Goal: Information Seeking & Learning: Learn about a topic

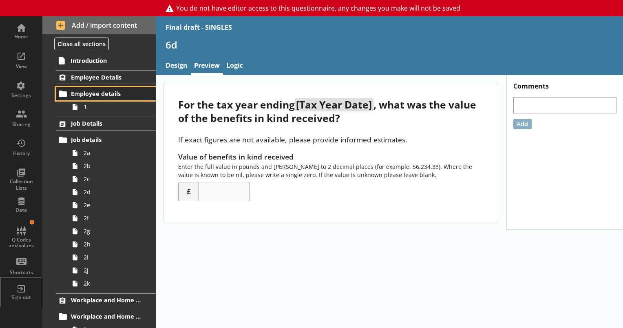
click at [91, 90] on span "Employee details" at bounding box center [106, 94] width 71 height 8
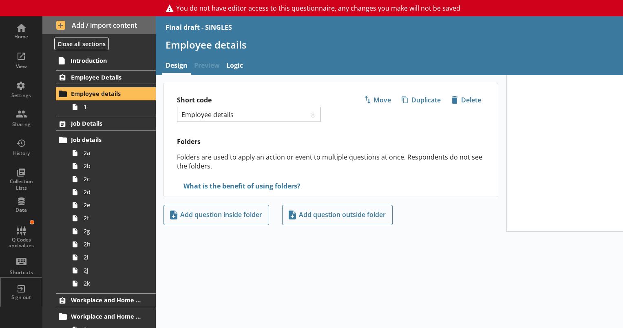
click at [210, 66] on span "Preview" at bounding box center [207, 67] width 32 height 18
click at [95, 104] on span "1" at bounding box center [114, 107] width 61 height 8
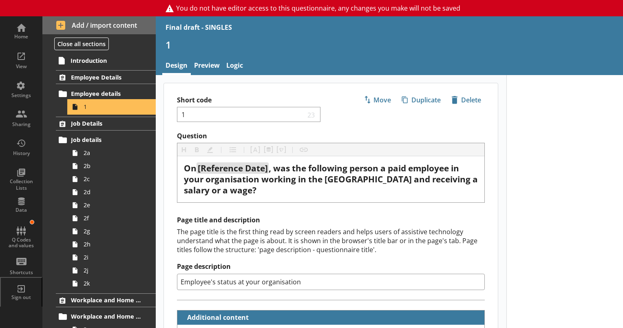
type textarea "x"
click at [210, 60] on link "Preview" at bounding box center [207, 67] width 32 height 18
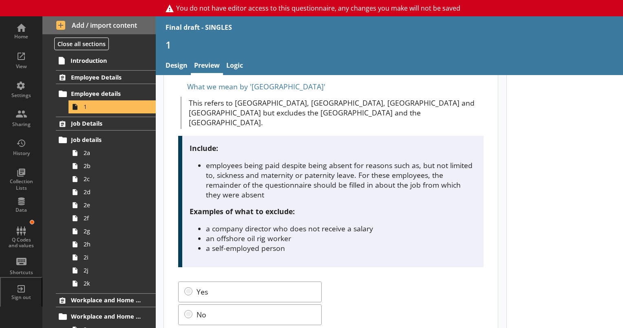
scroll to position [122, 0]
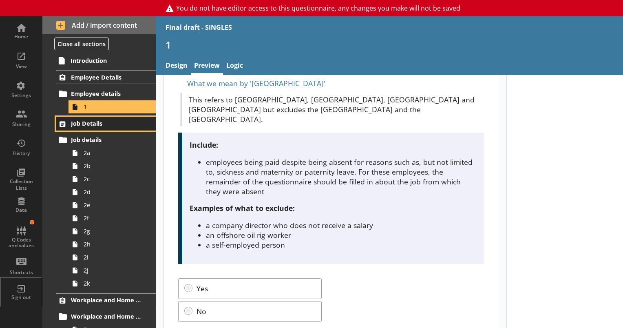
click at [94, 122] on span "Job Details" at bounding box center [106, 124] width 71 height 8
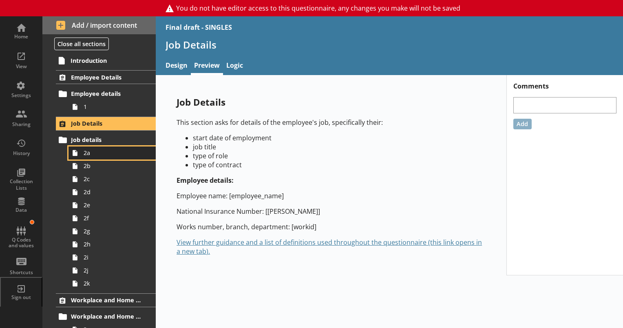
click at [92, 155] on span "2a" at bounding box center [114, 153] width 61 height 8
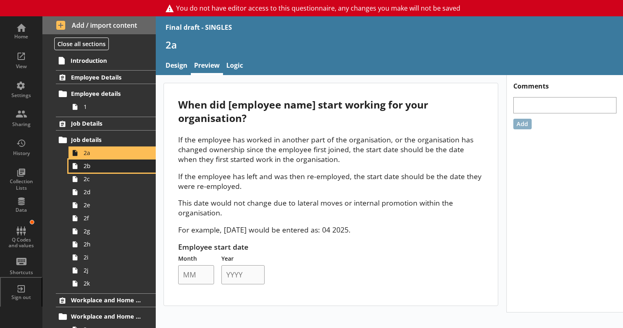
click at [97, 166] on span "2b" at bounding box center [114, 166] width 61 height 8
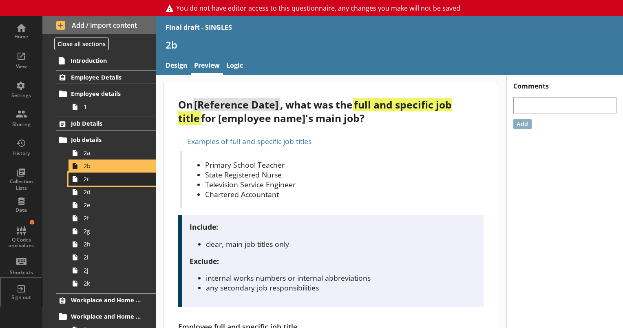
click at [85, 182] on span "2c" at bounding box center [114, 179] width 61 height 8
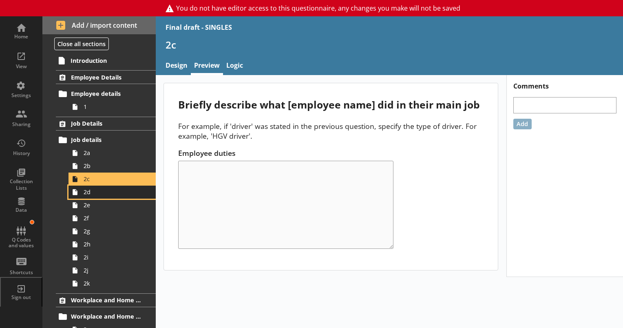
click at [85, 196] on link "2d" at bounding box center [112, 192] width 87 height 13
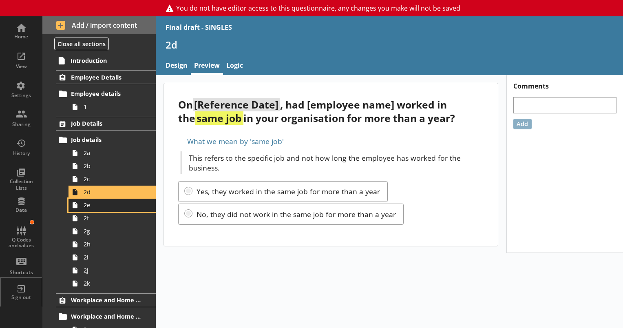
click at [87, 207] on span "2e" at bounding box center [114, 205] width 61 height 8
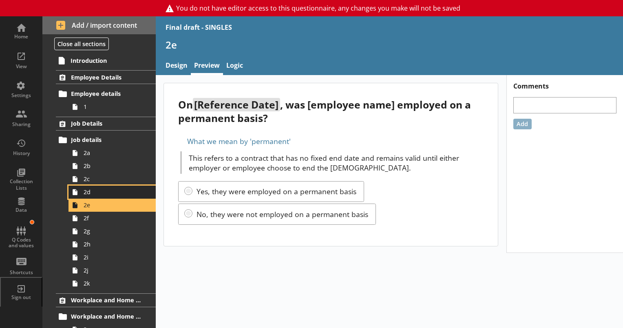
click at [88, 195] on span "2d" at bounding box center [114, 192] width 61 height 8
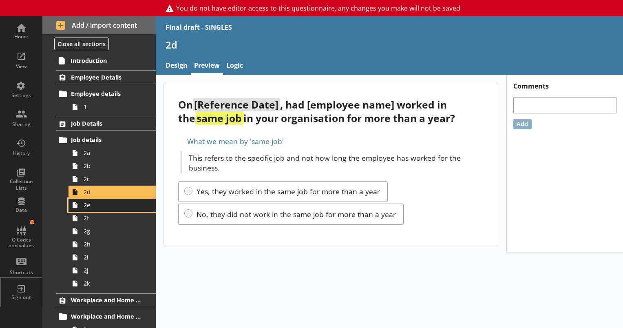
click at [89, 209] on link "2e" at bounding box center [112, 205] width 87 height 13
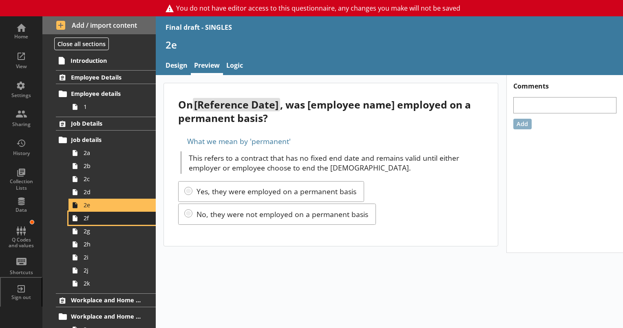
click at [93, 219] on span "2f" at bounding box center [114, 218] width 61 height 8
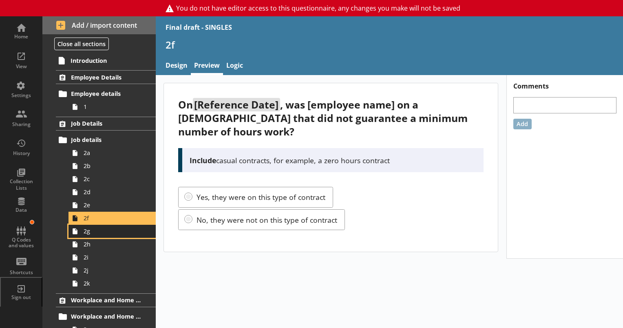
click at [89, 237] on link "2g" at bounding box center [112, 231] width 87 height 13
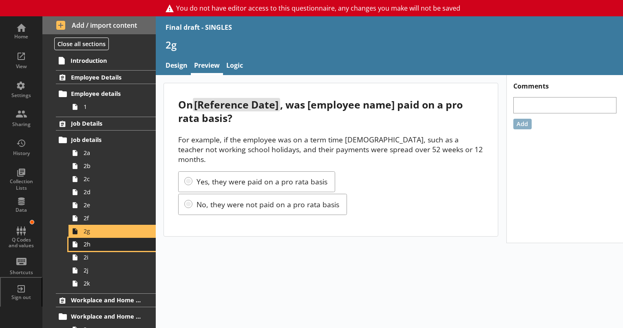
click at [90, 246] on span "2h" at bounding box center [114, 244] width 61 height 8
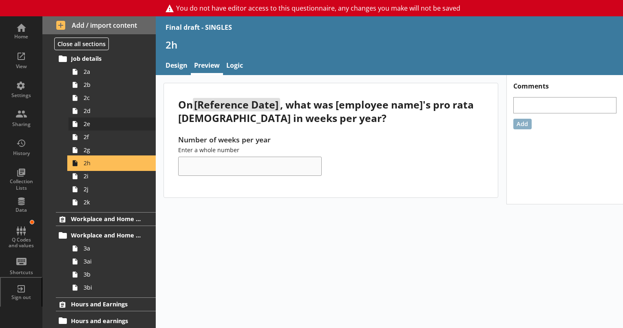
scroll to position [82, 0]
click at [88, 179] on link "2i" at bounding box center [112, 175] width 87 height 13
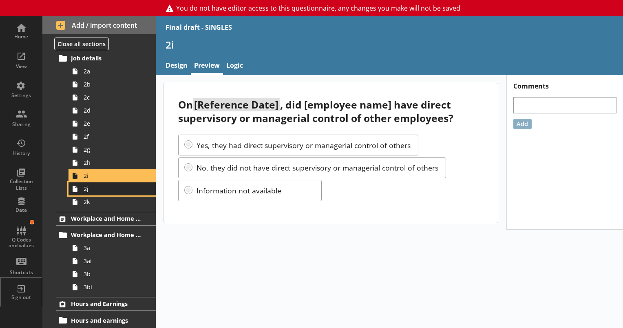
click at [93, 189] on span "2j" at bounding box center [114, 189] width 61 height 8
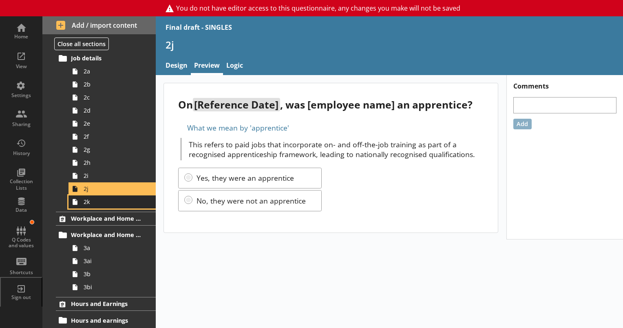
click at [91, 202] on span "2k" at bounding box center [114, 202] width 61 height 8
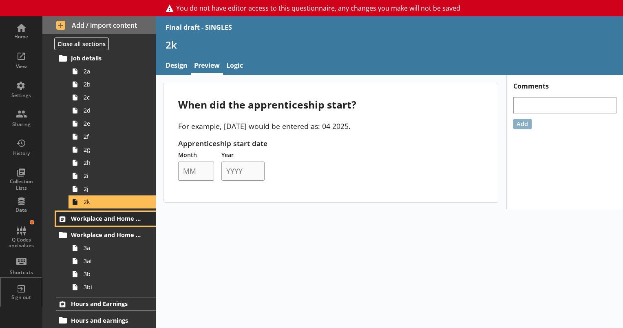
click at [86, 217] on span "Workplace and Home Postcodes" at bounding box center [106, 219] width 71 height 8
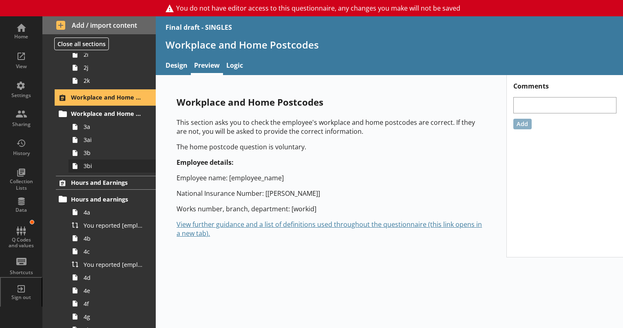
scroll to position [204, 0]
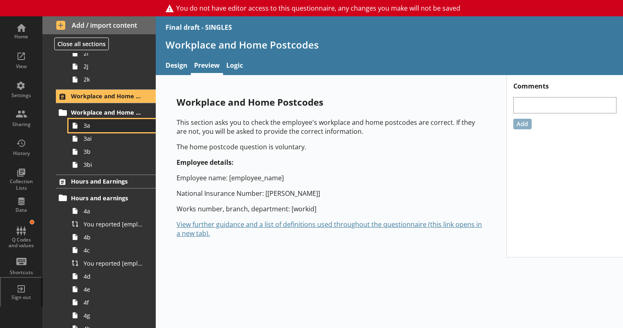
click at [91, 128] on span "3a" at bounding box center [114, 126] width 61 height 8
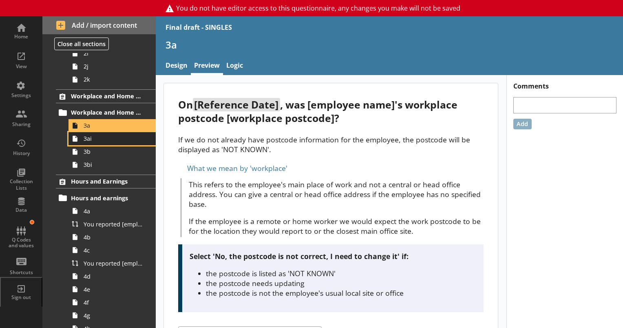
click at [86, 140] on span "3ai" at bounding box center [114, 139] width 61 height 8
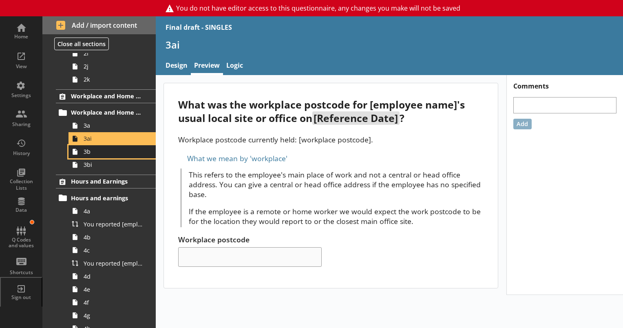
click at [86, 151] on span "3b" at bounding box center [114, 152] width 61 height 8
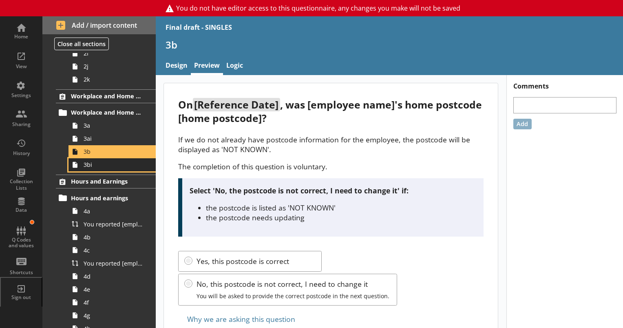
click at [94, 168] on link "3bi" at bounding box center [112, 164] width 87 height 13
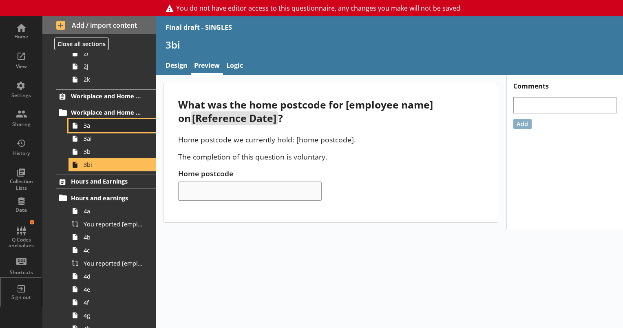
click at [101, 128] on span "3a" at bounding box center [114, 126] width 61 height 8
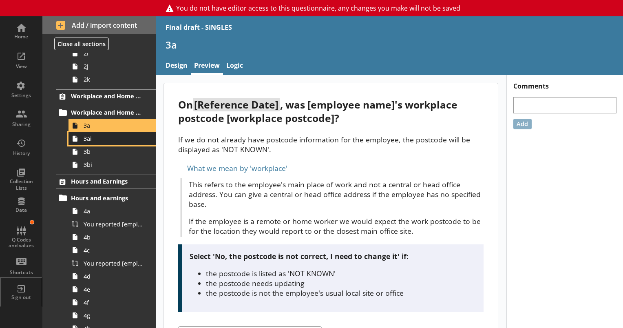
click at [87, 140] on span "3ai" at bounding box center [114, 139] width 61 height 8
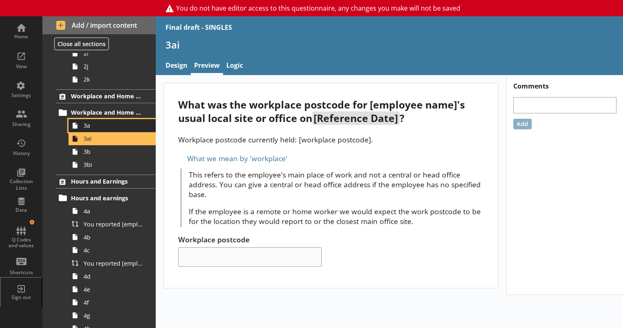
click at [87, 124] on span "3a" at bounding box center [114, 126] width 61 height 8
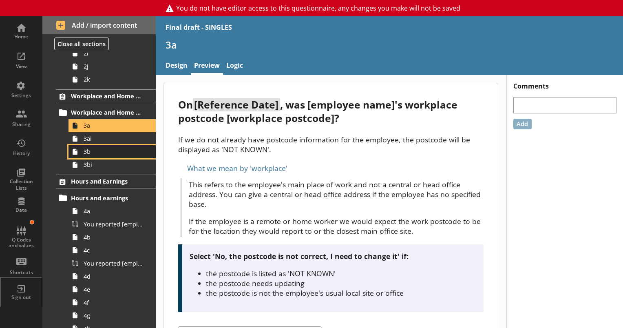
click at [96, 156] on link "3b" at bounding box center [112, 151] width 87 height 13
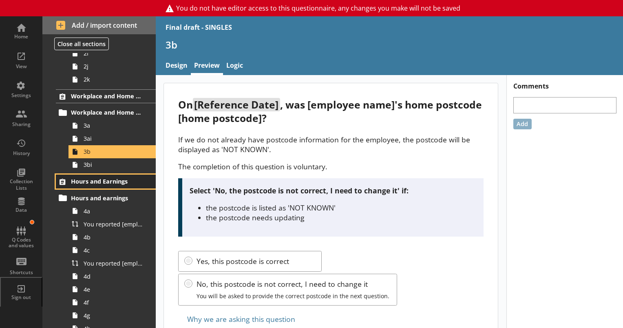
click at [90, 184] on span "Hours and Earnings" at bounding box center [106, 181] width 71 height 8
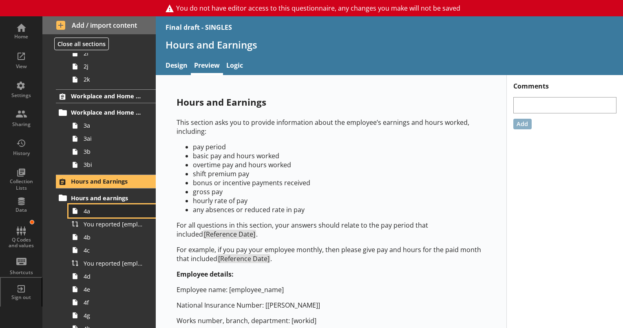
click at [91, 212] on span "4a" at bounding box center [114, 211] width 61 height 8
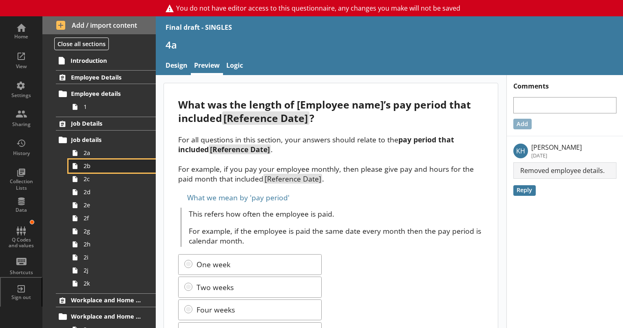
click at [88, 165] on span "2b" at bounding box center [114, 166] width 61 height 8
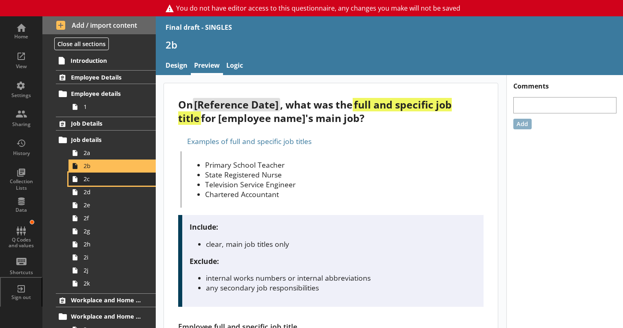
click at [88, 183] on link "2c" at bounding box center [112, 179] width 87 height 13
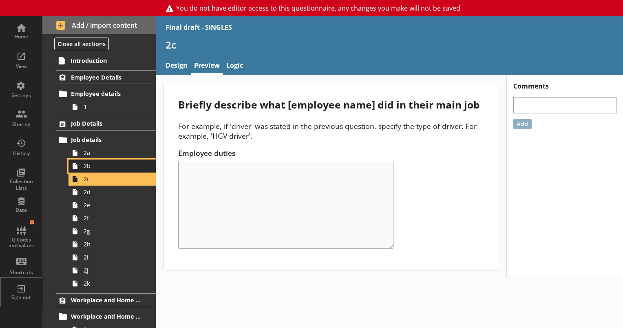
click at [86, 165] on span "2b" at bounding box center [114, 166] width 61 height 8
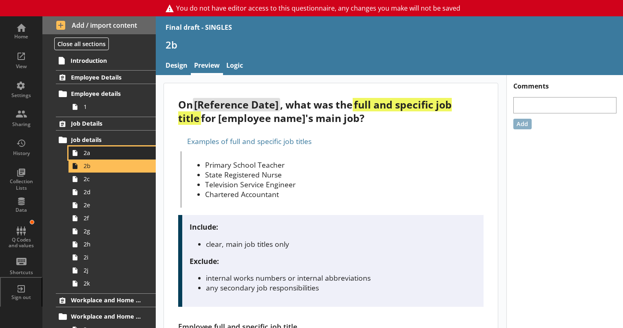
click at [86, 155] on span "2a" at bounding box center [114, 153] width 61 height 8
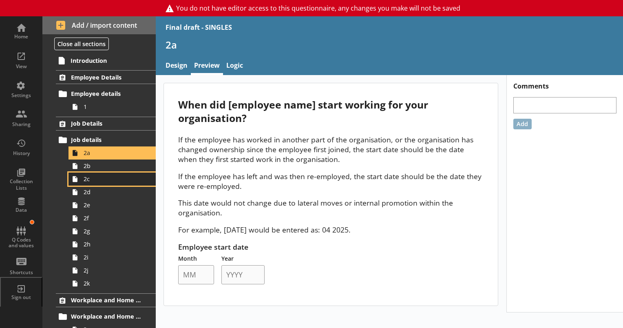
click at [90, 183] on link "2c" at bounding box center [112, 179] width 87 height 13
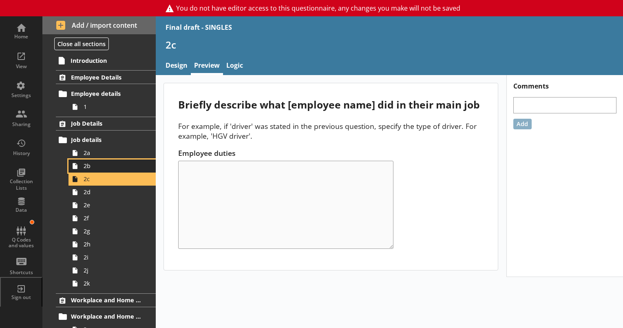
click at [91, 168] on span "2b" at bounding box center [114, 166] width 61 height 8
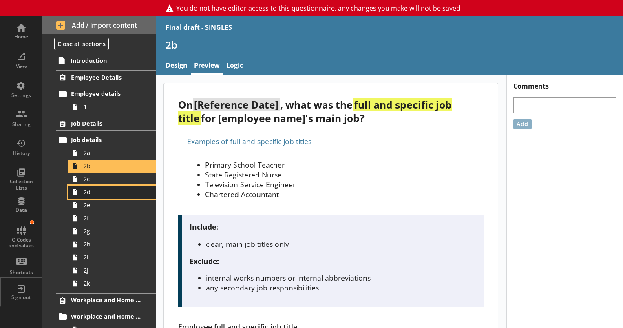
click at [89, 194] on span "2d" at bounding box center [114, 192] width 61 height 8
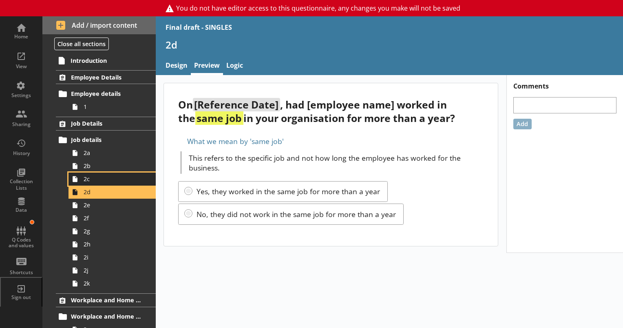
click at [91, 182] on span "2c" at bounding box center [114, 179] width 61 height 8
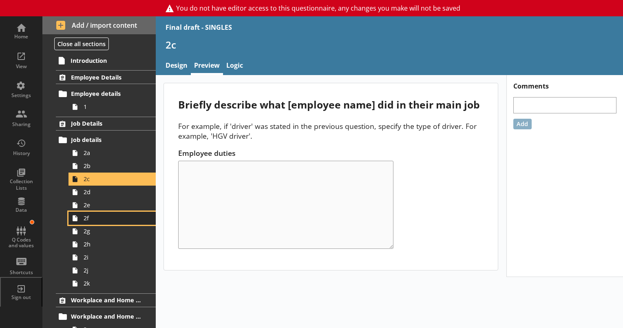
click at [89, 220] on span "2f" at bounding box center [114, 218] width 61 height 8
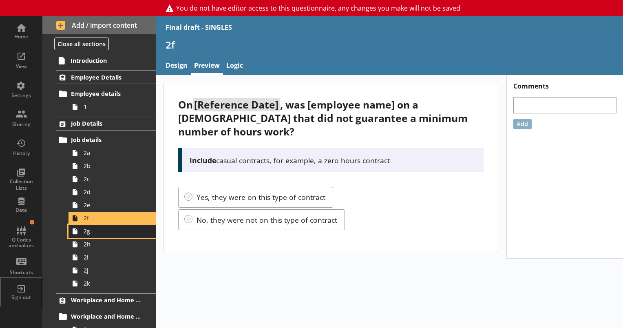
click at [92, 236] on link "2g" at bounding box center [112, 231] width 87 height 13
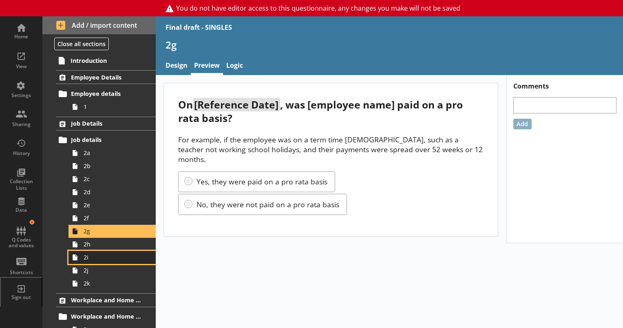
click at [89, 260] on span "2i" at bounding box center [114, 257] width 61 height 8
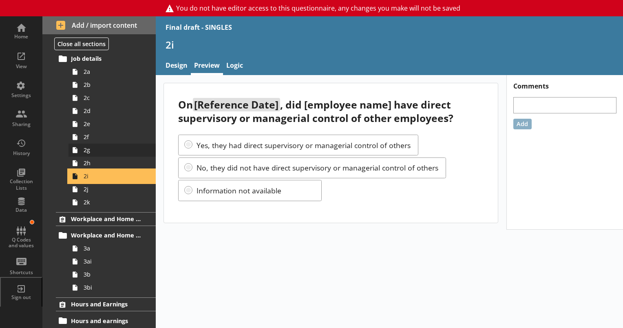
scroll to position [82, 0]
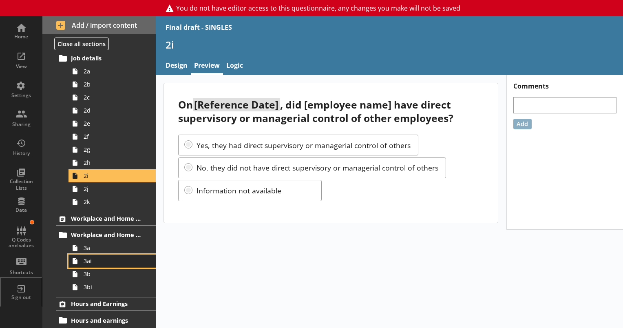
click at [82, 264] on link "3ai" at bounding box center [112, 261] width 87 height 13
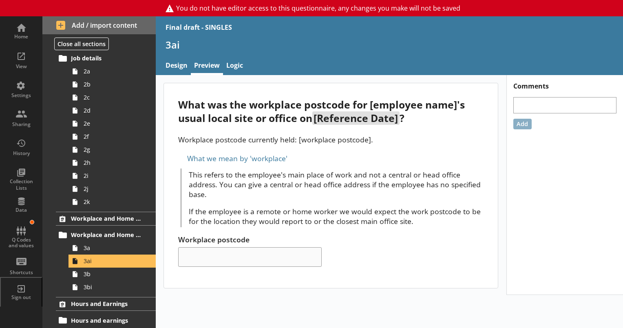
click at [182, 157] on div "What we mean by 'workplace'" at bounding box center [331, 158] width 306 height 13
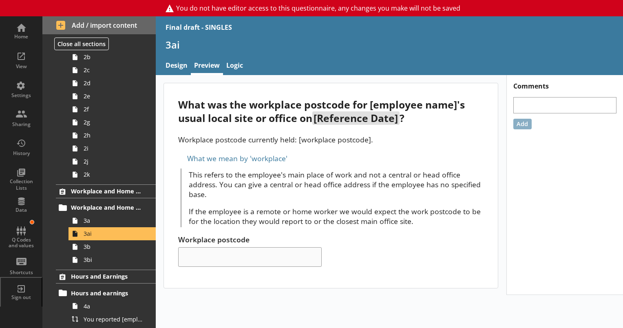
scroll to position [122, 0]
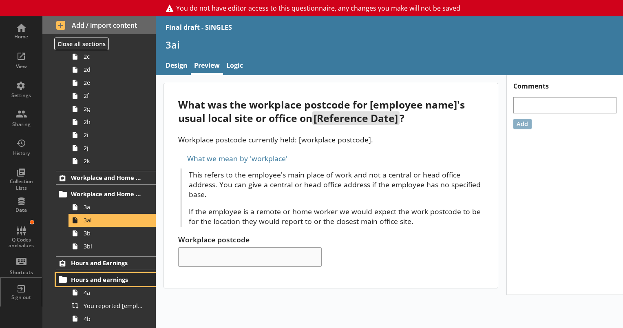
click at [108, 279] on span "Hours and earnings" at bounding box center [106, 280] width 71 height 8
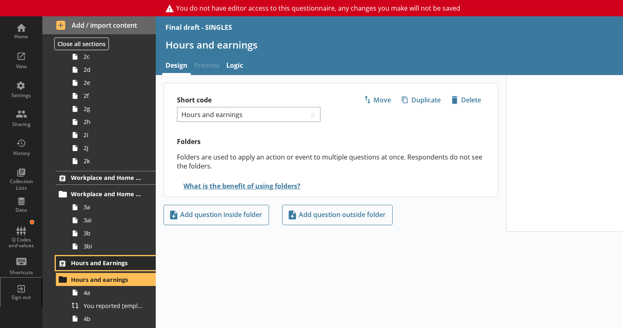
click at [100, 262] on span "Hours and Earnings" at bounding box center [106, 263] width 71 height 8
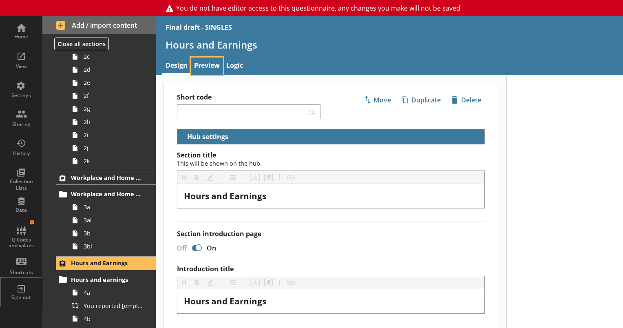
click at [207, 67] on link "Preview" at bounding box center [207, 67] width 32 height 18
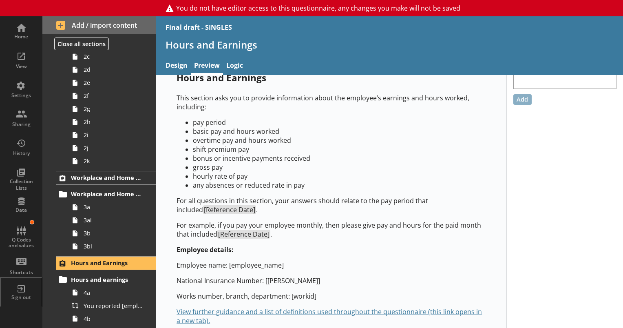
scroll to position [37, 0]
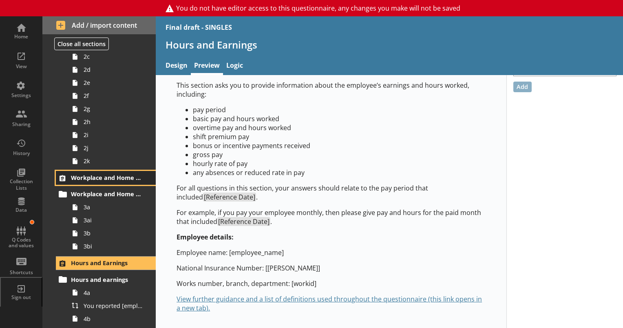
click at [86, 175] on span "Workplace and Home Postcodes" at bounding box center [106, 178] width 71 height 8
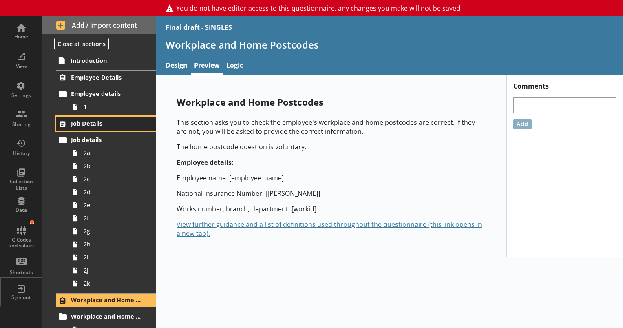
click at [90, 122] on span "Job Details" at bounding box center [106, 124] width 71 height 8
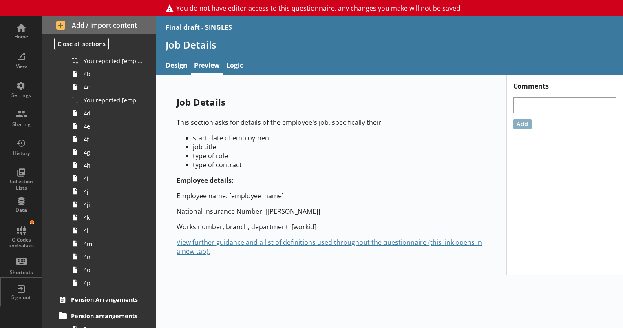
scroll to position [489, 0]
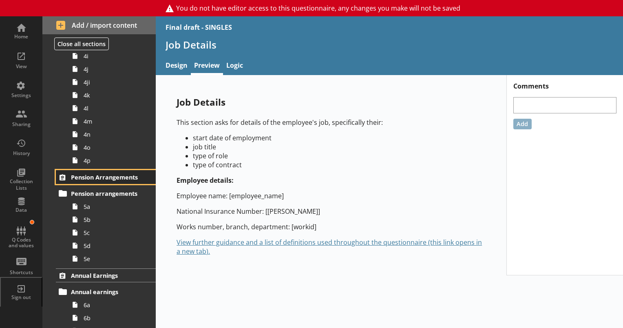
click at [92, 173] on span "Pension Arrangements" at bounding box center [106, 177] width 71 height 8
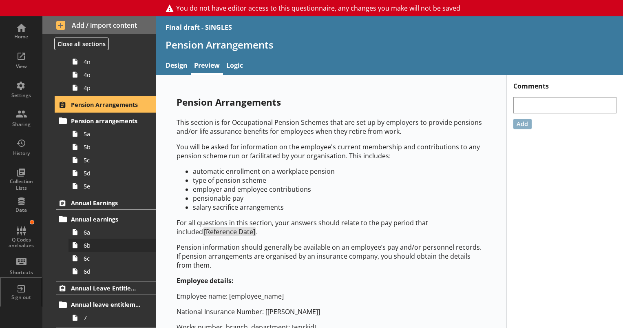
scroll to position [571, 0]
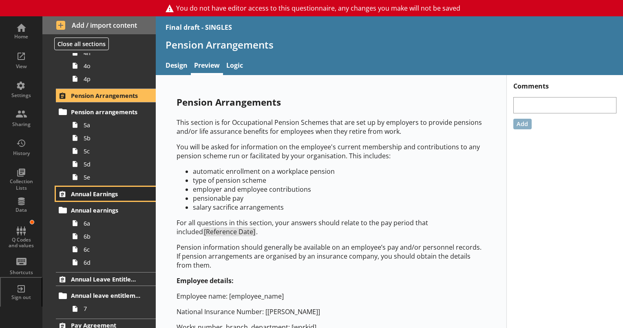
click at [93, 194] on span "Annual Earnings" at bounding box center [106, 194] width 71 height 8
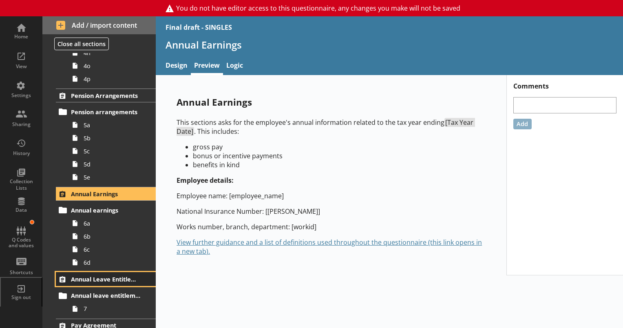
click at [97, 277] on span "Annual Leave Entitlement" at bounding box center [106, 279] width 71 height 8
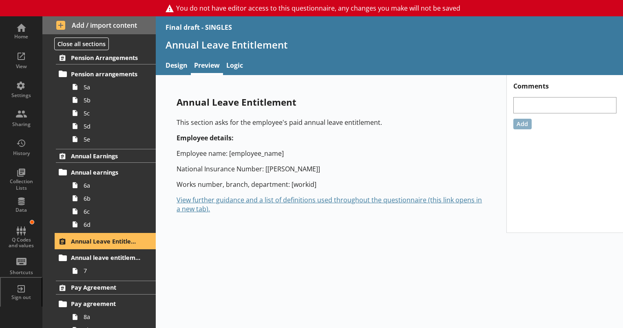
scroll to position [653, 0]
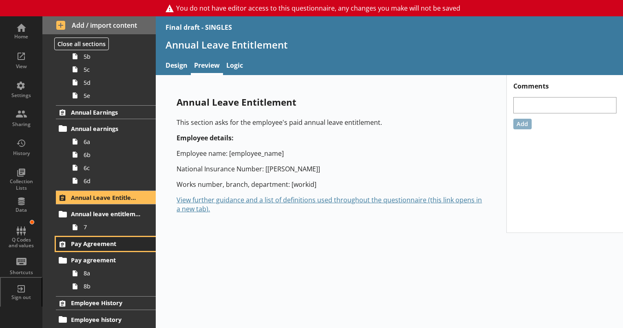
click at [99, 243] on span "Pay Agreement" at bounding box center [106, 244] width 71 height 8
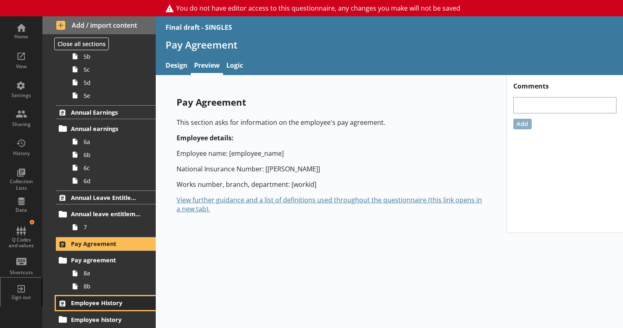
click at [94, 301] on span "Employee History" at bounding box center [106, 303] width 71 height 8
